Goal: Task Accomplishment & Management: Manage account settings

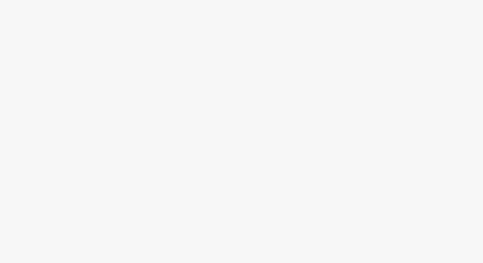
click at [244, 58] on div at bounding box center [241, 143] width 483 height 240
click at [159, 81] on div at bounding box center [241, 143] width 483 height 240
